Goal: Transaction & Acquisition: Purchase product/service

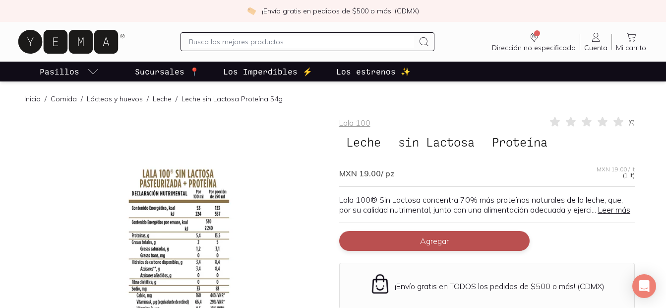
click at [480, 245] on button "Agregar" at bounding box center [434, 241] width 191 height 20
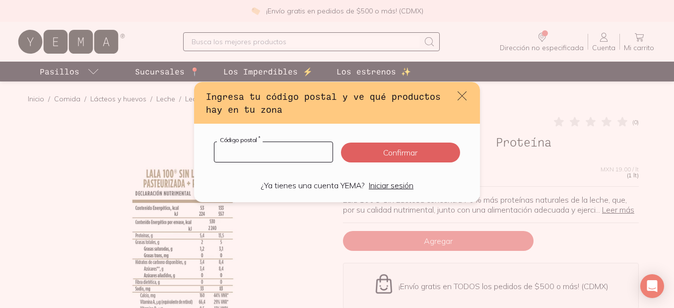
click at [300, 156] on input "default" at bounding box center [273, 152] width 118 height 20
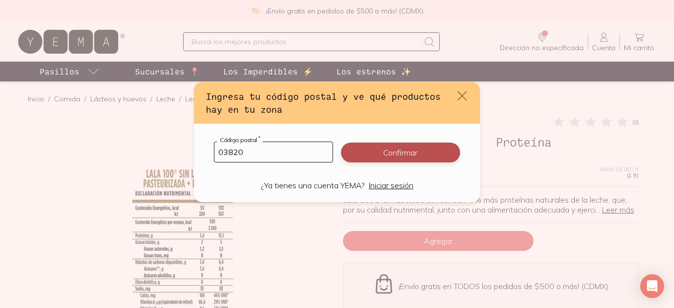
type input "03820"
click at [404, 158] on button "Confirmar" at bounding box center [400, 152] width 119 height 20
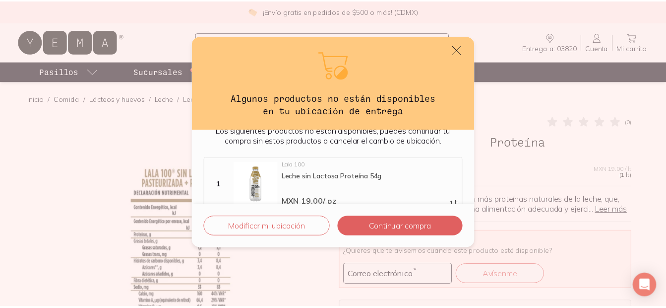
scroll to position [30, 0]
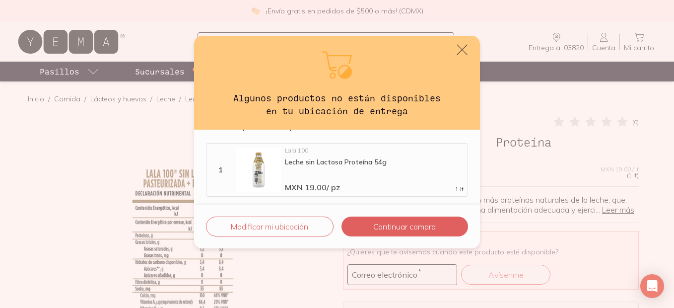
click at [458, 50] on icon "default" at bounding box center [462, 50] width 14 height 14
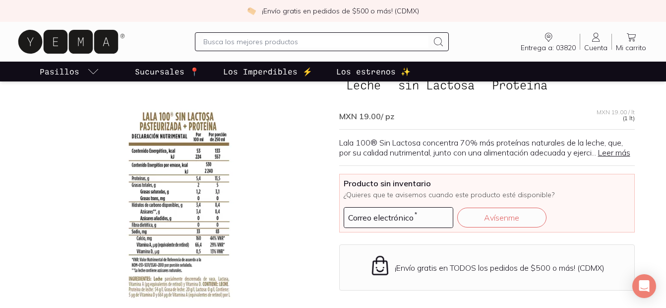
scroll to position [0, 0]
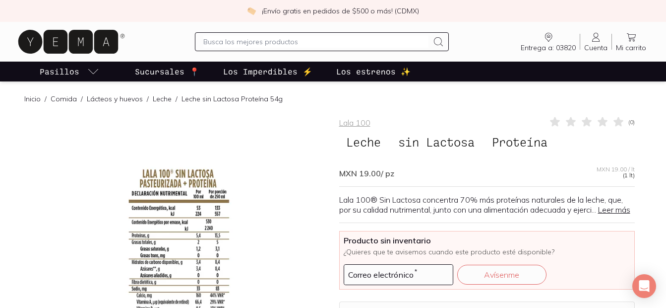
click at [335, 38] on input "text" at bounding box center [315, 42] width 225 height 12
type input "LECHE"
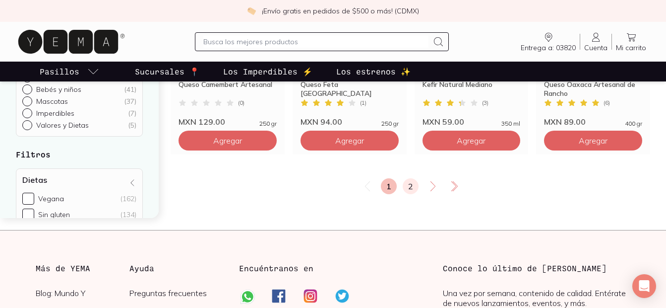
click at [404, 183] on link "2" at bounding box center [411, 186] width 16 height 16
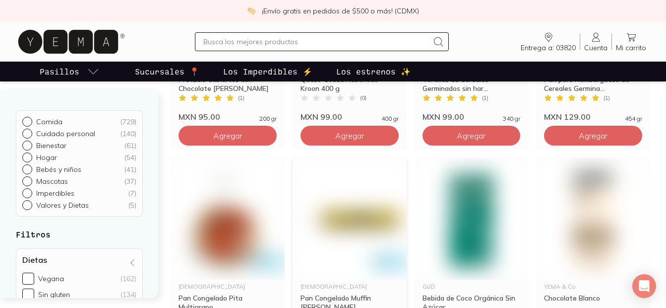
scroll to position [243, 0]
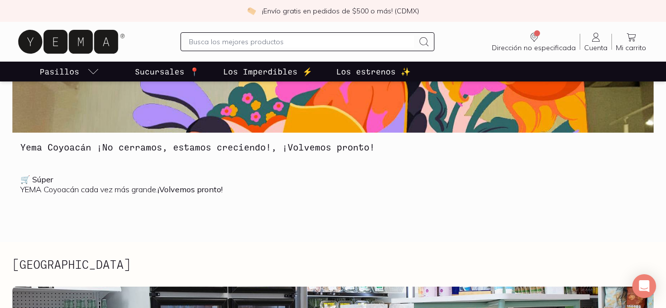
scroll to position [149, 0]
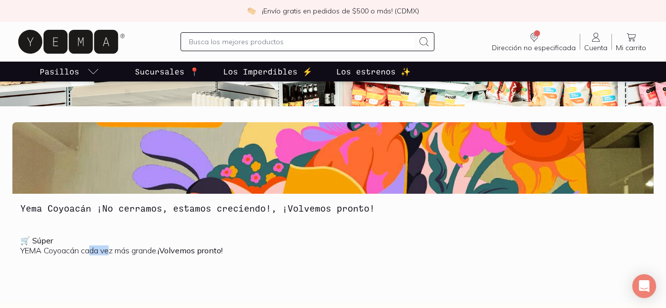
drag, startPoint x: 110, startPoint y: 258, endPoint x: 93, endPoint y: 246, distance: 20.2
click at [93, 246] on div "🛒 Súper YEMA Coyoacán cada vez más grande. ¡Volvemos pronto!" at bounding box center [333, 249] width 626 height 28
drag, startPoint x: 93, startPoint y: 246, endPoint x: 100, endPoint y: 246, distance: 7.0
click at [100, 246] on p "🛒 Súper YEMA Coyoacán cada vez más grande. ¡Volvemos pronto!" at bounding box center [333, 245] width 626 height 20
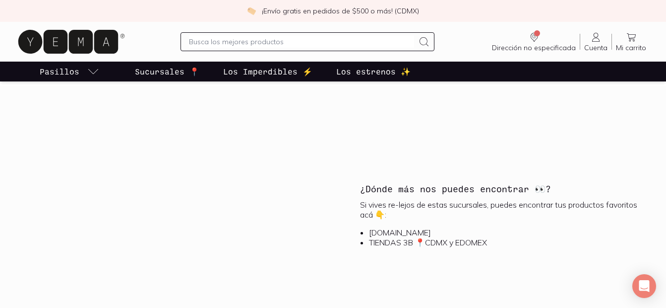
scroll to position [1042, 0]
